Goal: Find specific page/section: Find specific page/section

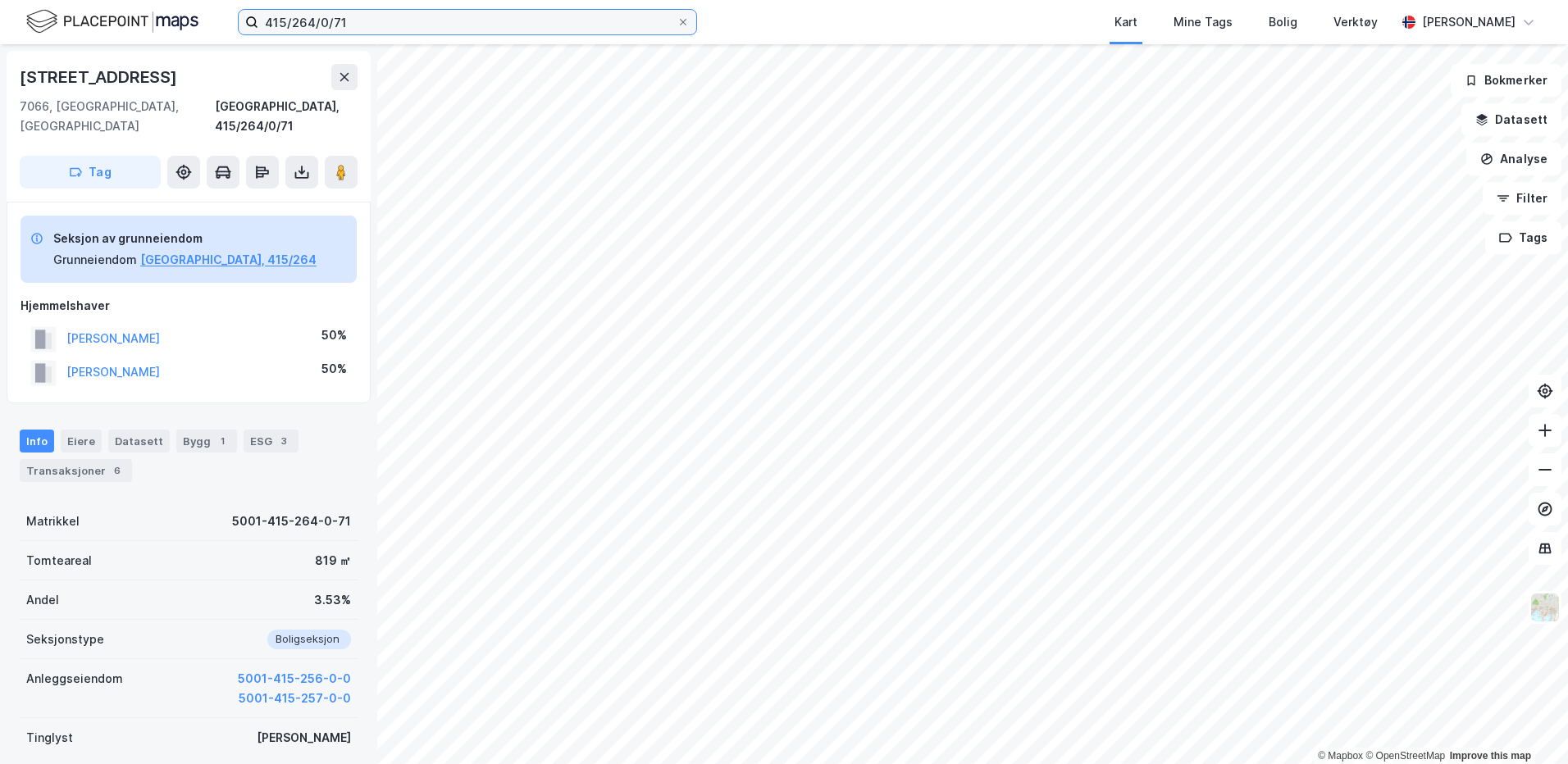
click at [349, 26] on input "415/264/0/71" at bounding box center [467, 22] width 418 height 25
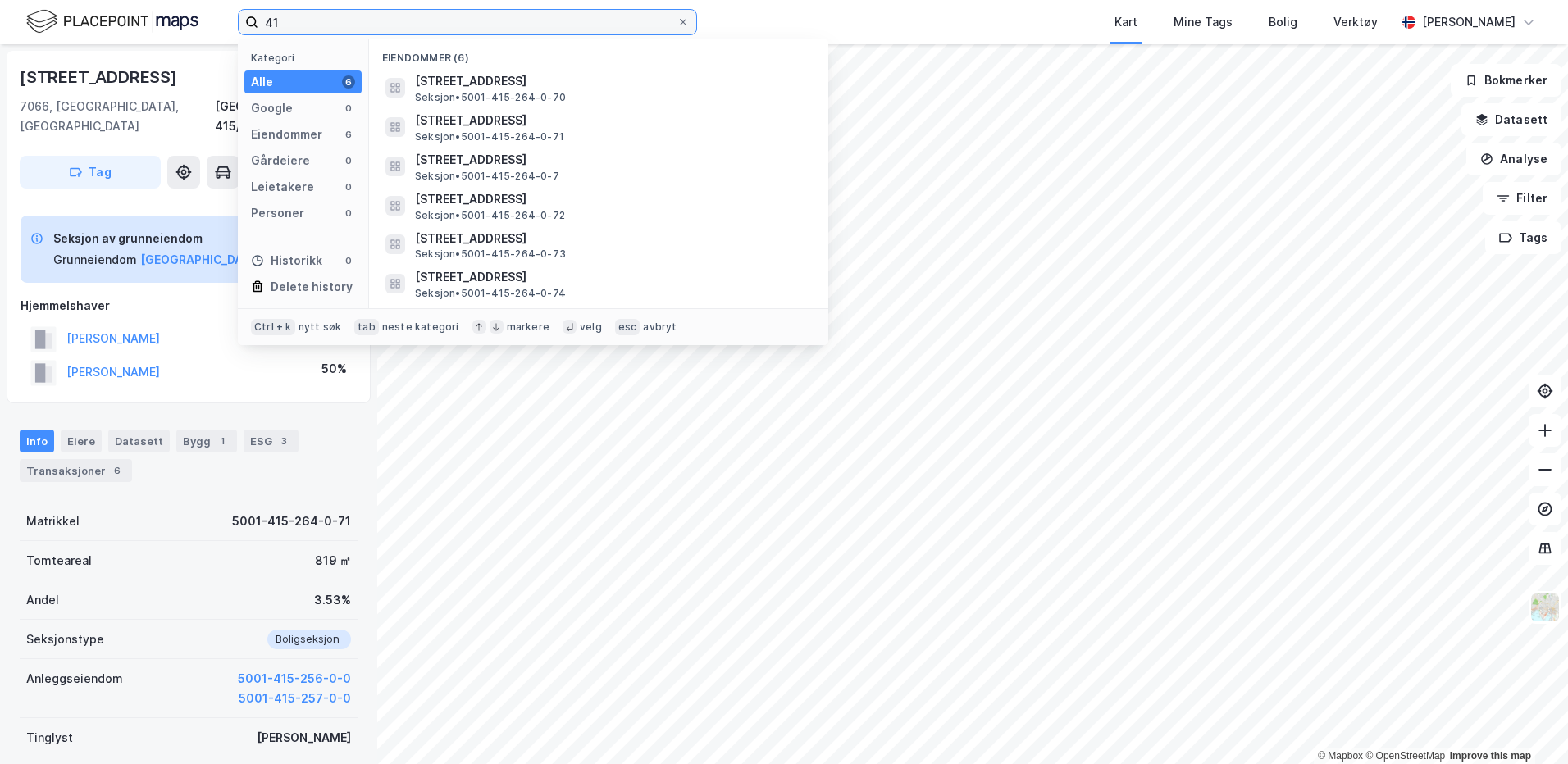
type input "4"
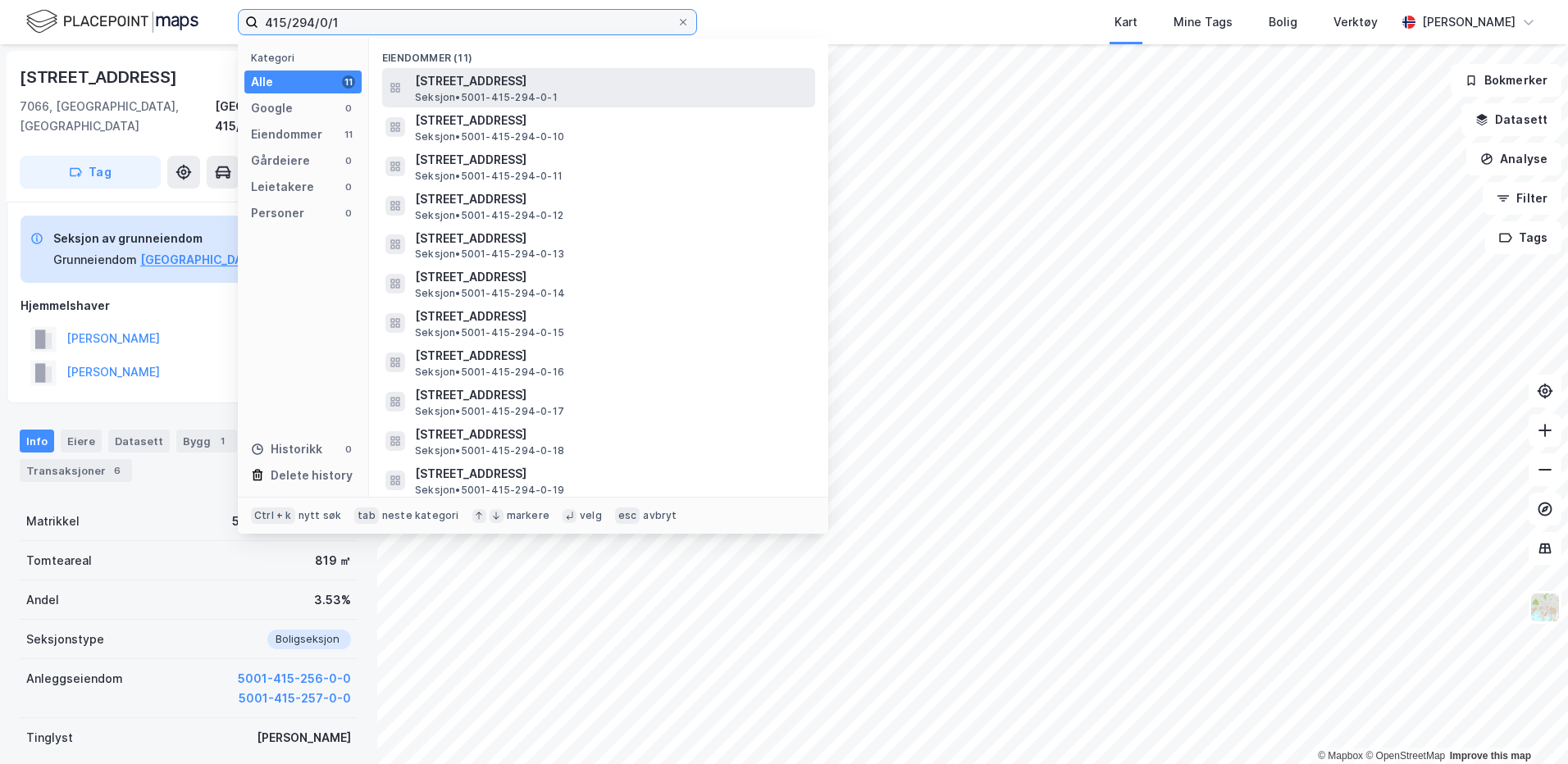
type input "415/294/0/1"
click at [457, 91] on span "Seksjon • 5001-415-294-0-1" at bounding box center [486, 97] width 143 height 13
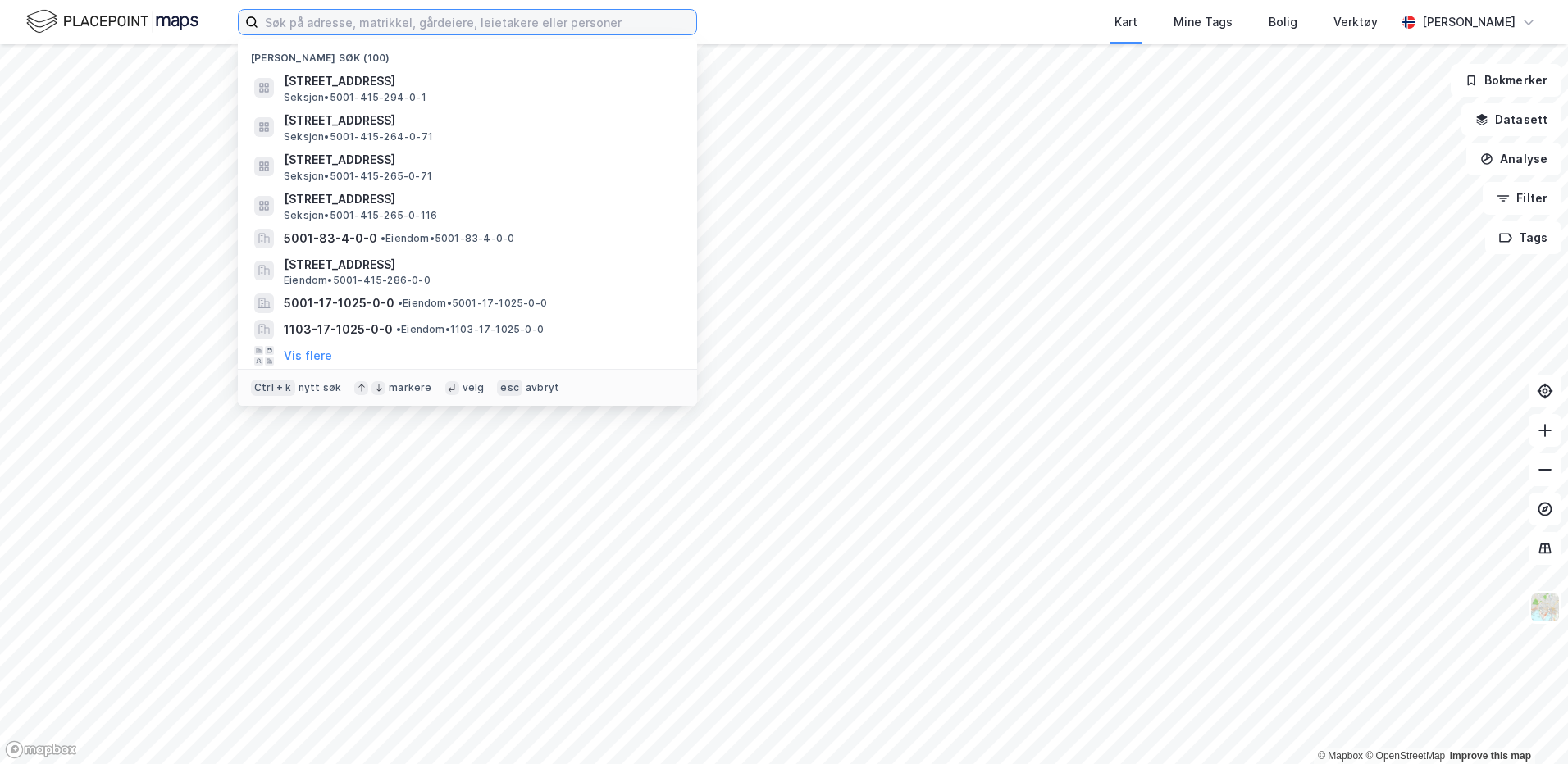
click at [358, 27] on input at bounding box center [477, 22] width 438 height 25
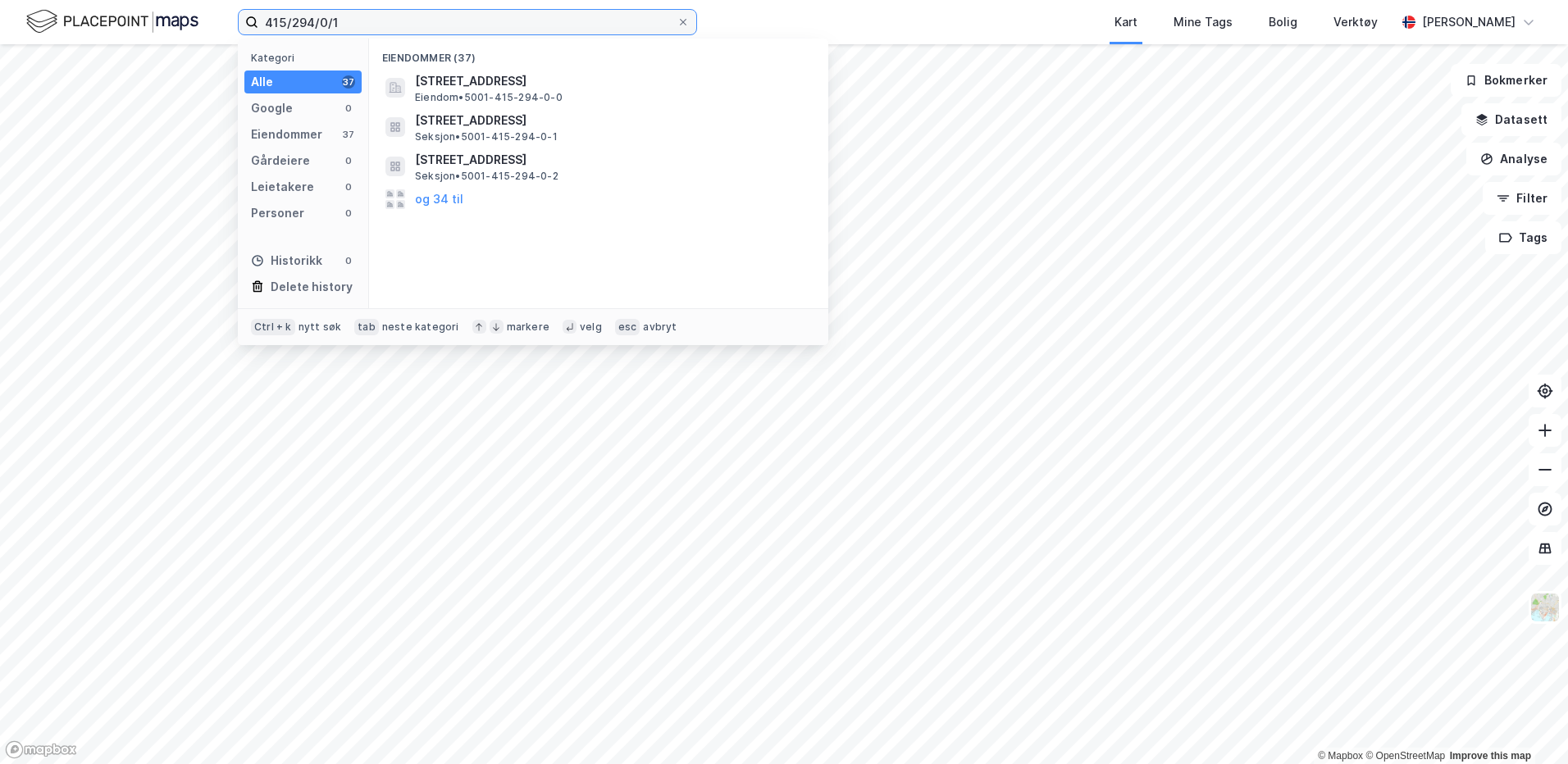
type input "415/294/0/1"
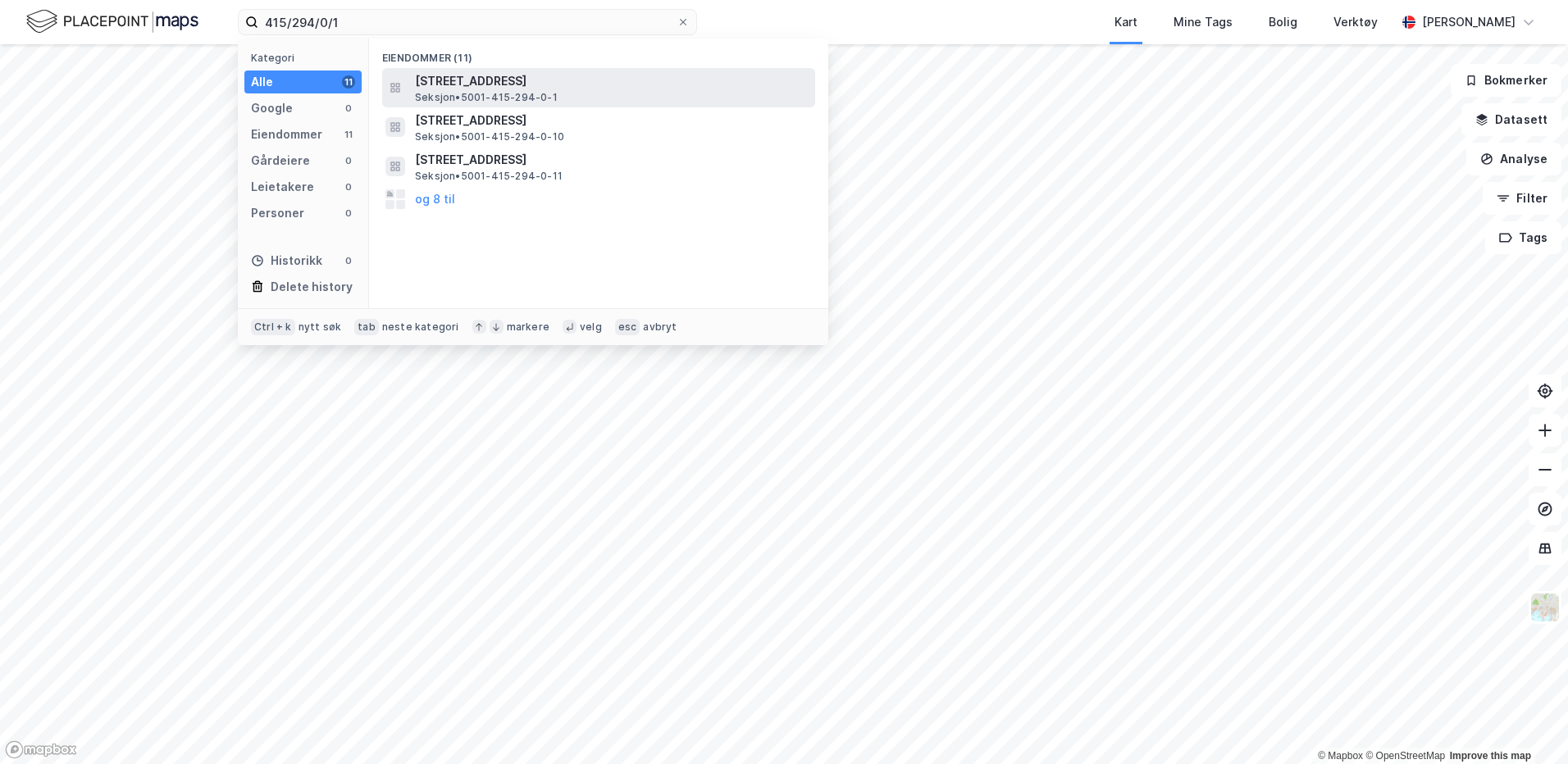
click at [473, 89] on span "[STREET_ADDRESS]" at bounding box center [611, 82] width 394 height 20
